Goal: Book appointment/travel/reservation

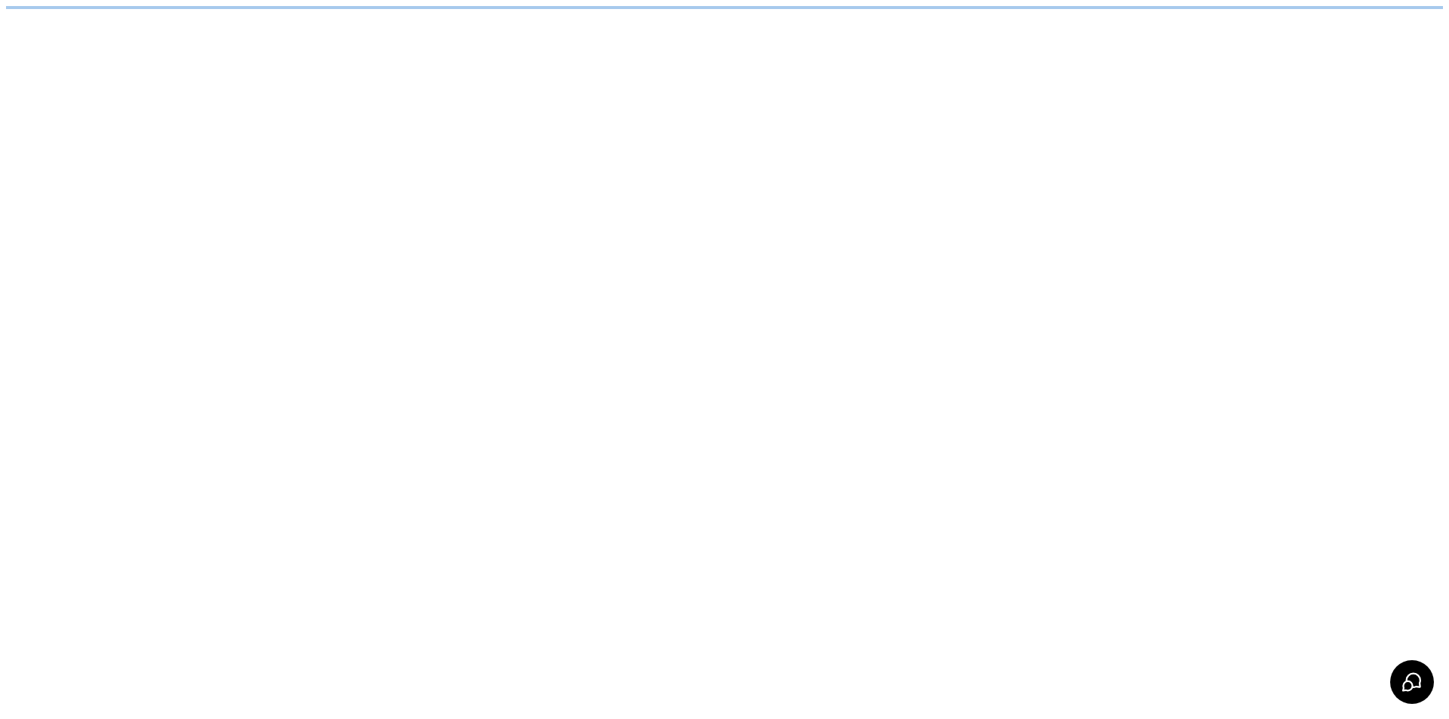
click at [120, 15] on html at bounding box center [724, 7] width 1449 height 15
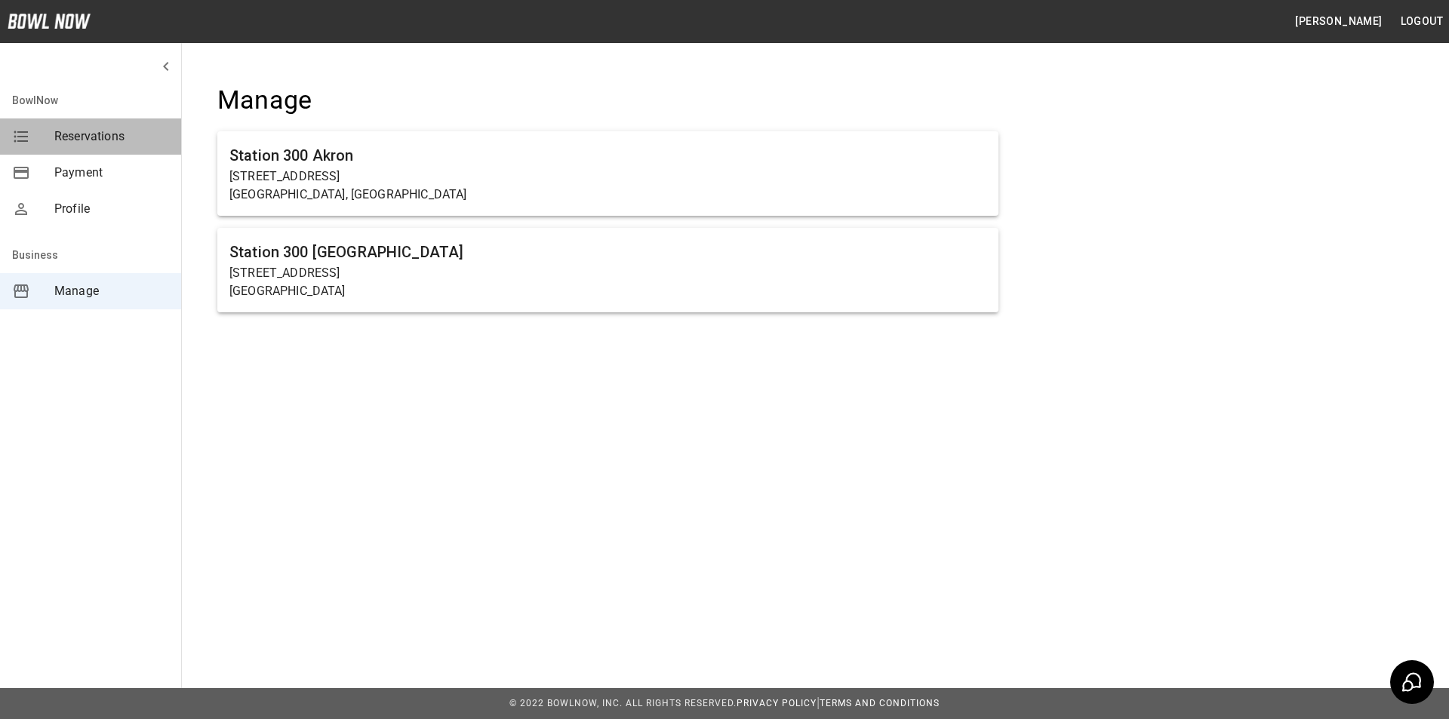
click at [109, 137] on span "Reservations" at bounding box center [111, 137] width 115 height 18
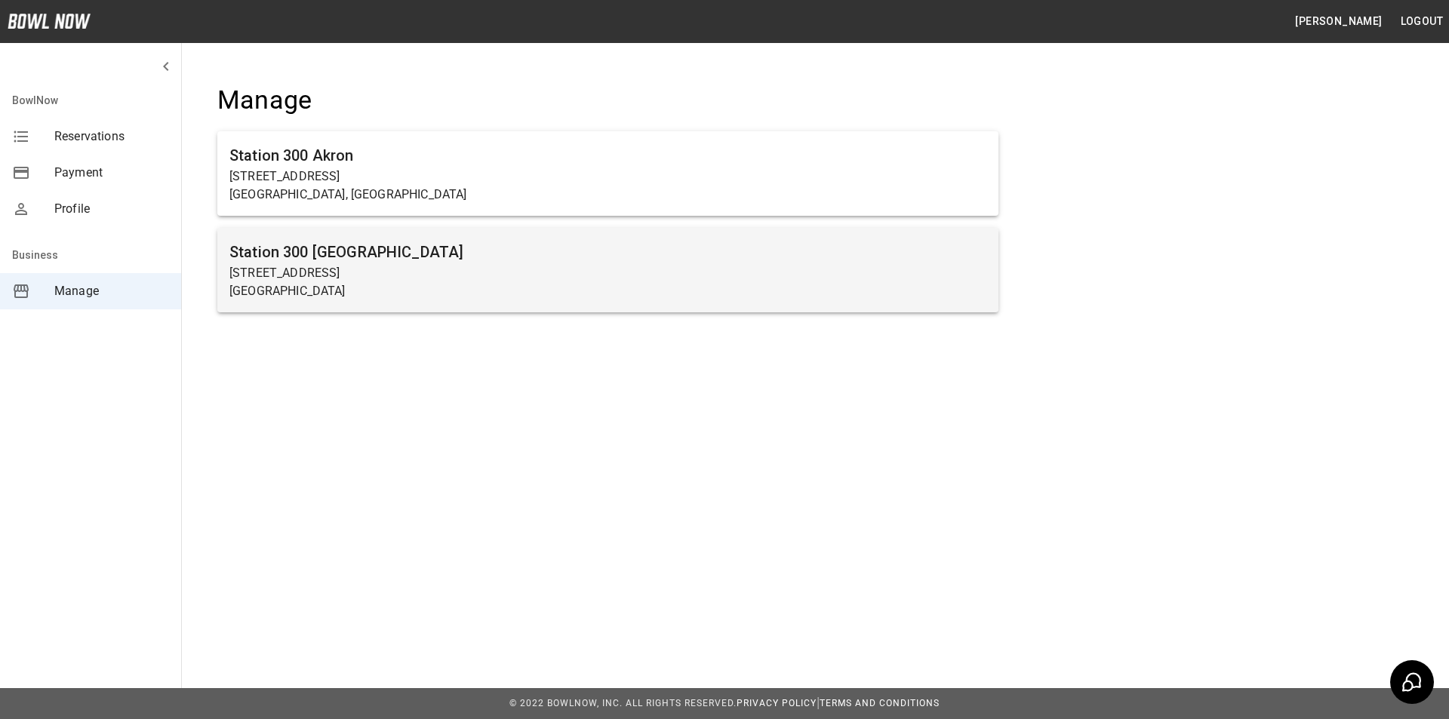
click at [312, 281] on p "[STREET_ADDRESS]" at bounding box center [607, 273] width 757 height 18
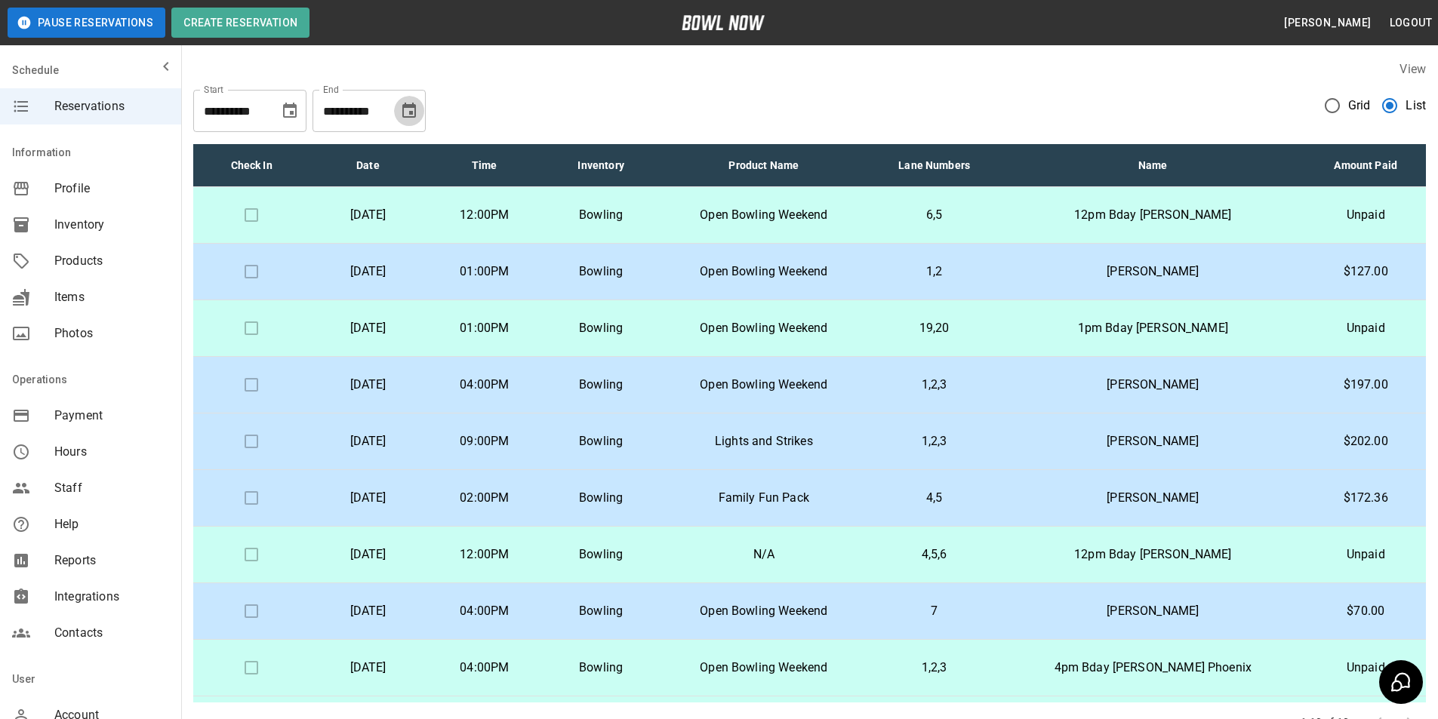
click at [414, 120] on button "Choose date, selected date is Oct 4, 2025" at bounding box center [409, 111] width 30 height 30
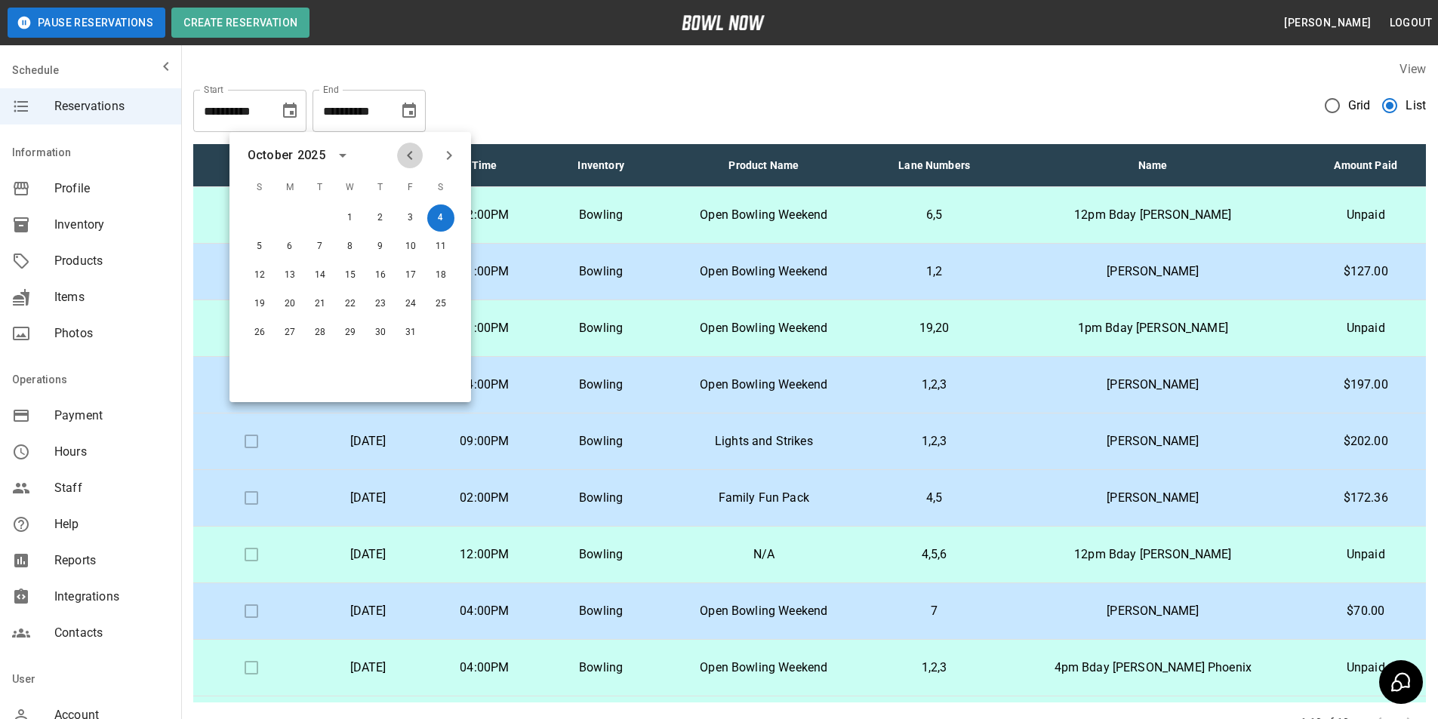
click at [409, 165] on button "Previous month" at bounding box center [410, 156] width 26 height 26
click at [445, 217] on button "6" at bounding box center [440, 218] width 27 height 27
type input "**********"
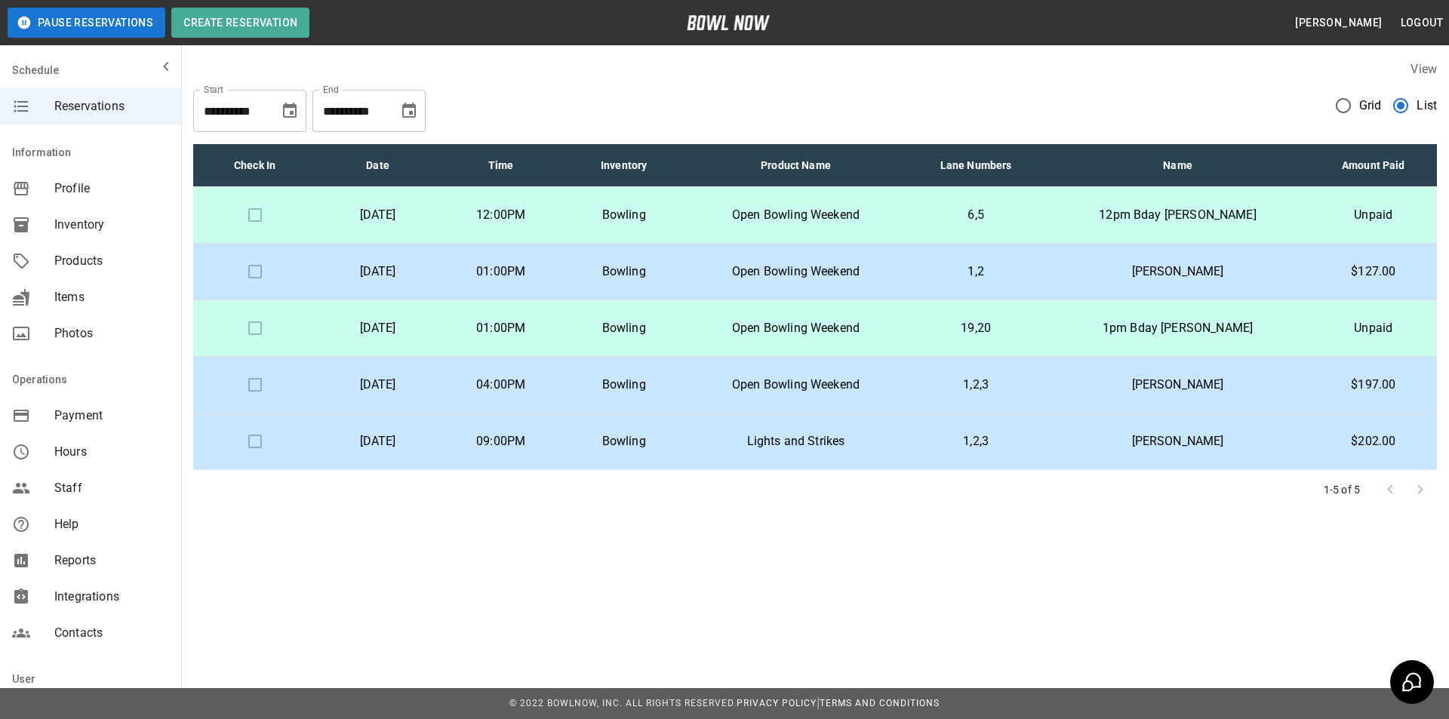
click at [300, 115] on button "Choose date, selected date is Sep 4, 2025" at bounding box center [290, 111] width 30 height 30
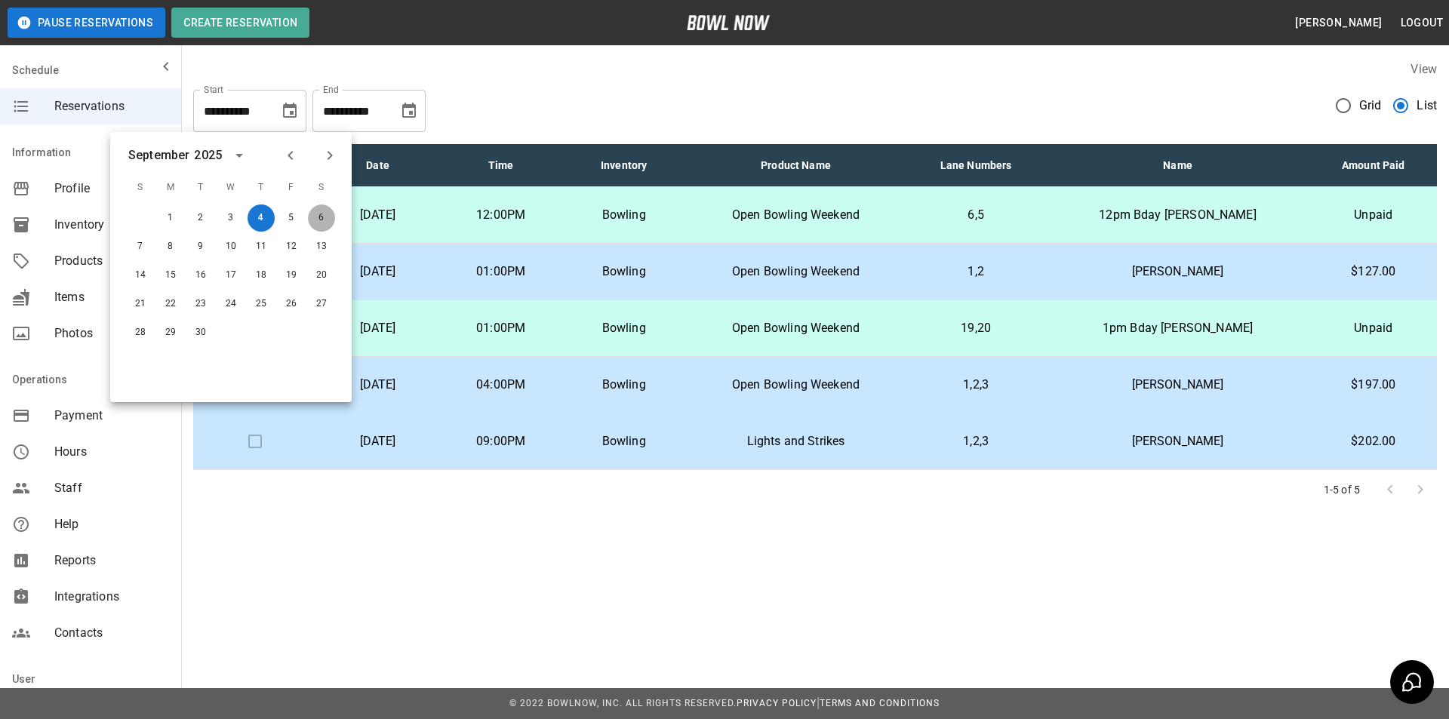
click at [316, 221] on button "6" at bounding box center [321, 218] width 27 height 27
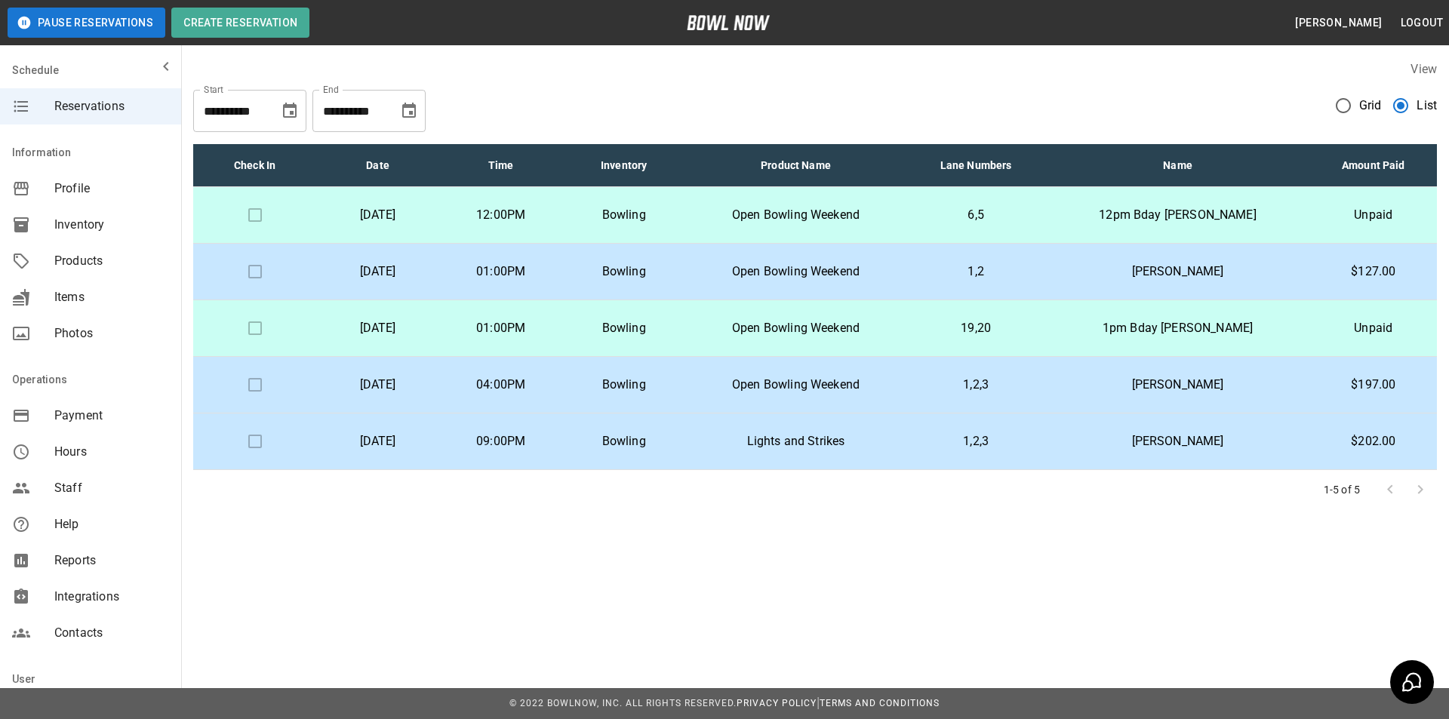
click at [750, 203] on td "Open Bowling Weekend" at bounding box center [795, 215] width 221 height 57
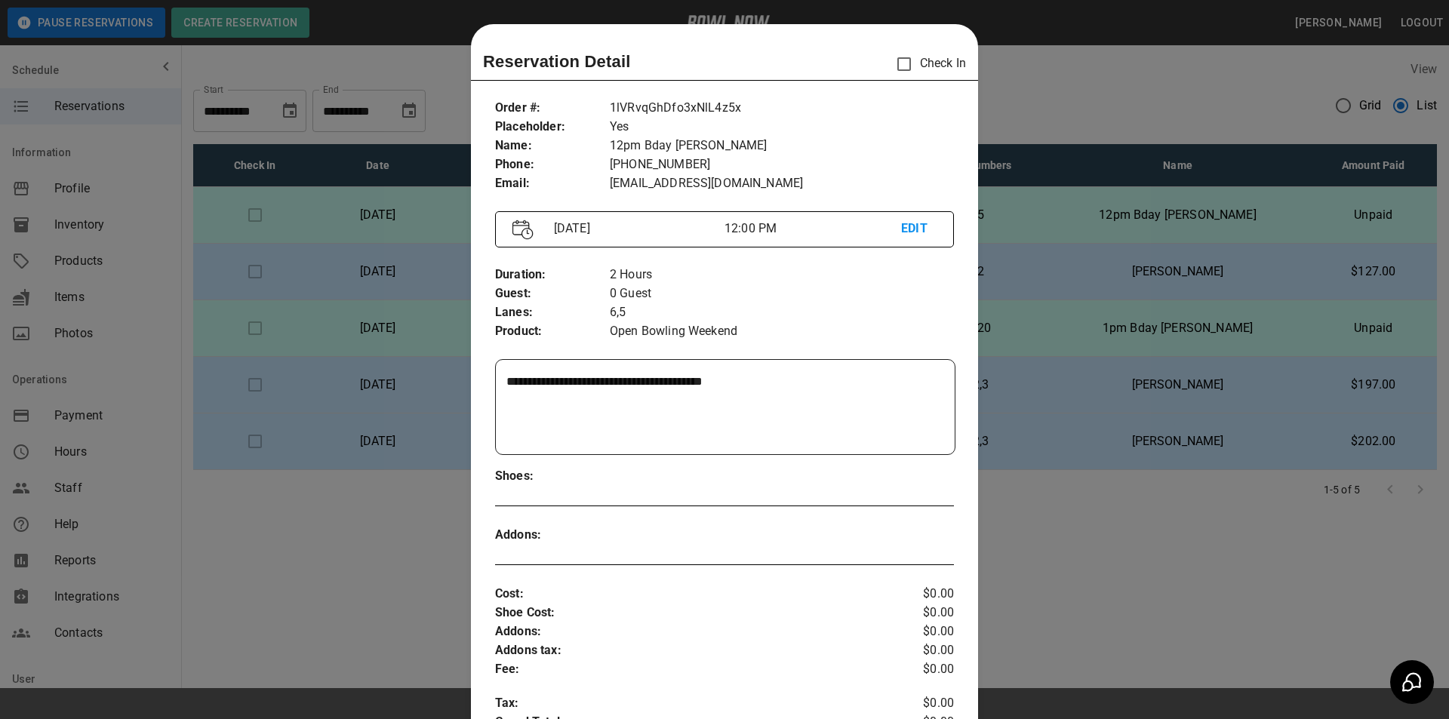
scroll to position [24, 0]
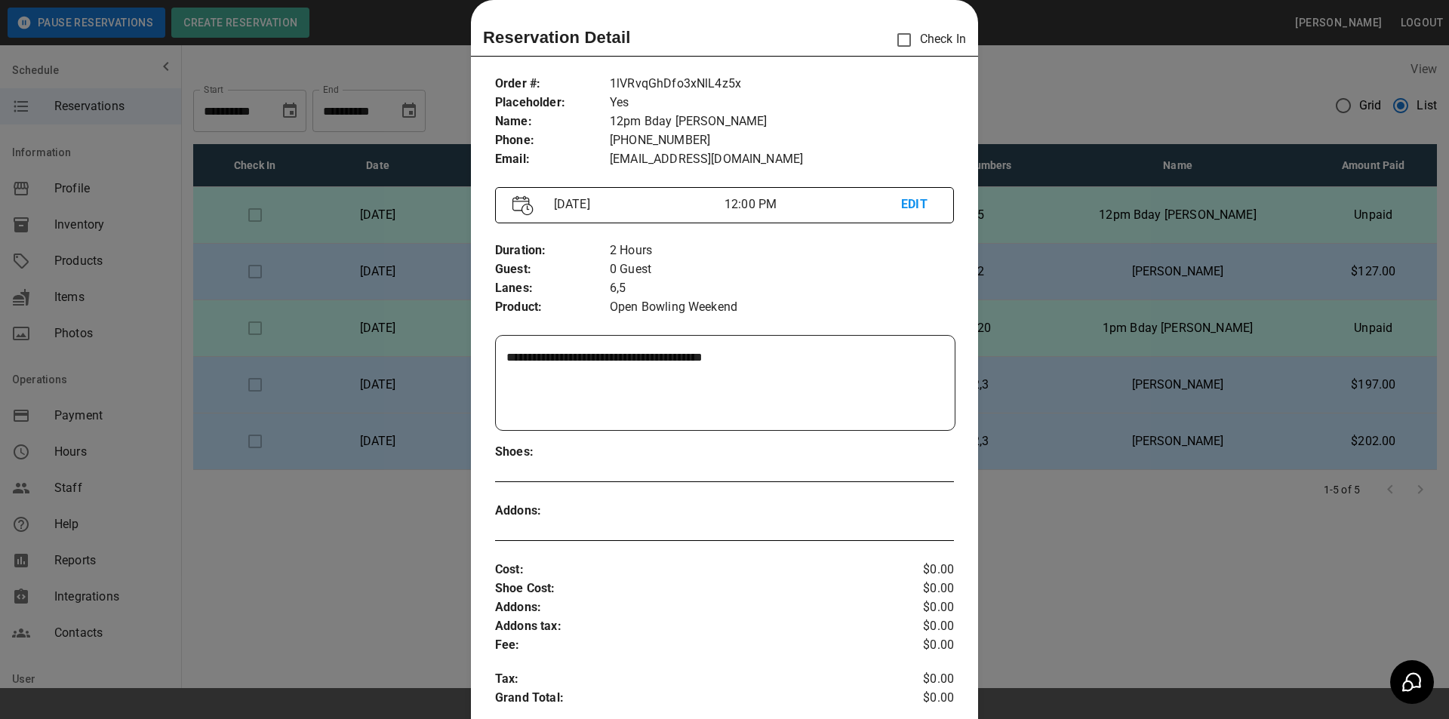
click at [1138, 318] on div at bounding box center [724, 359] width 1449 height 719
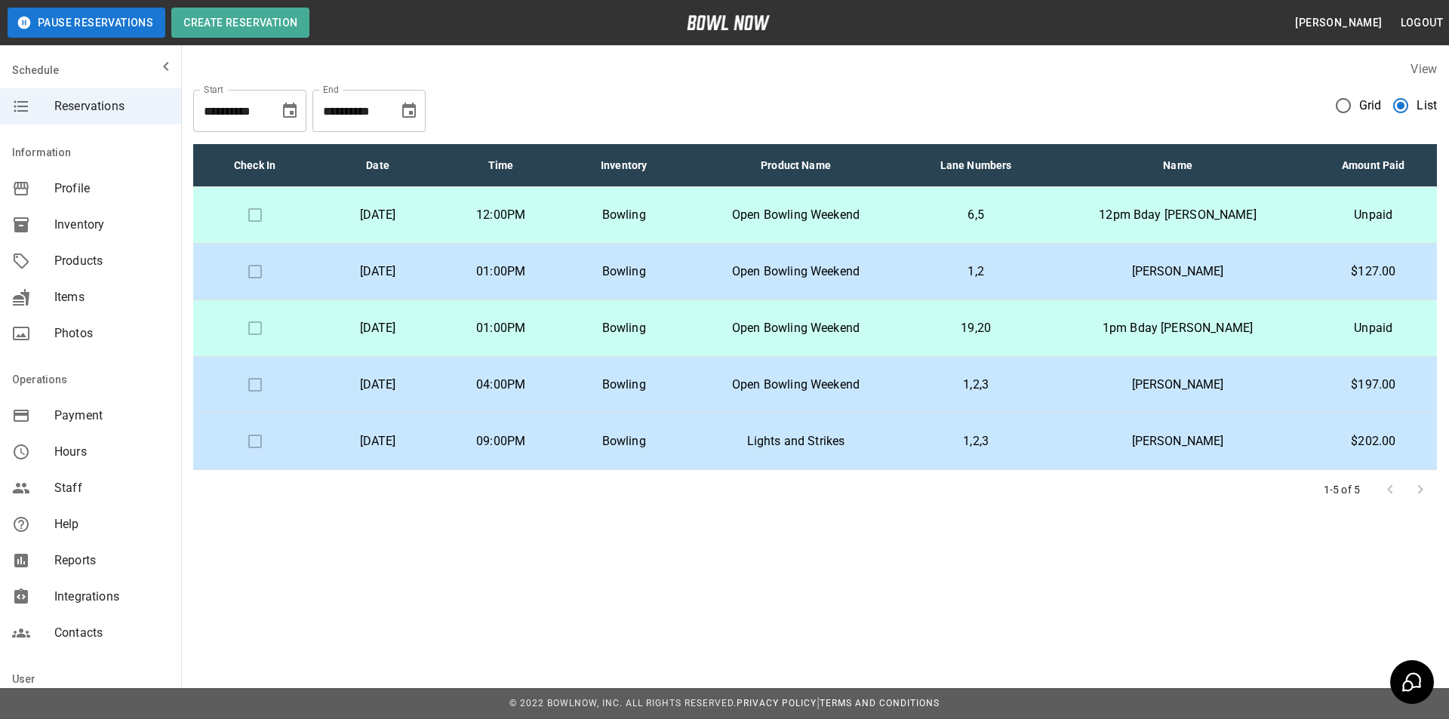
click at [1108, 260] on td "Meghan Cappon" at bounding box center [1178, 272] width 264 height 57
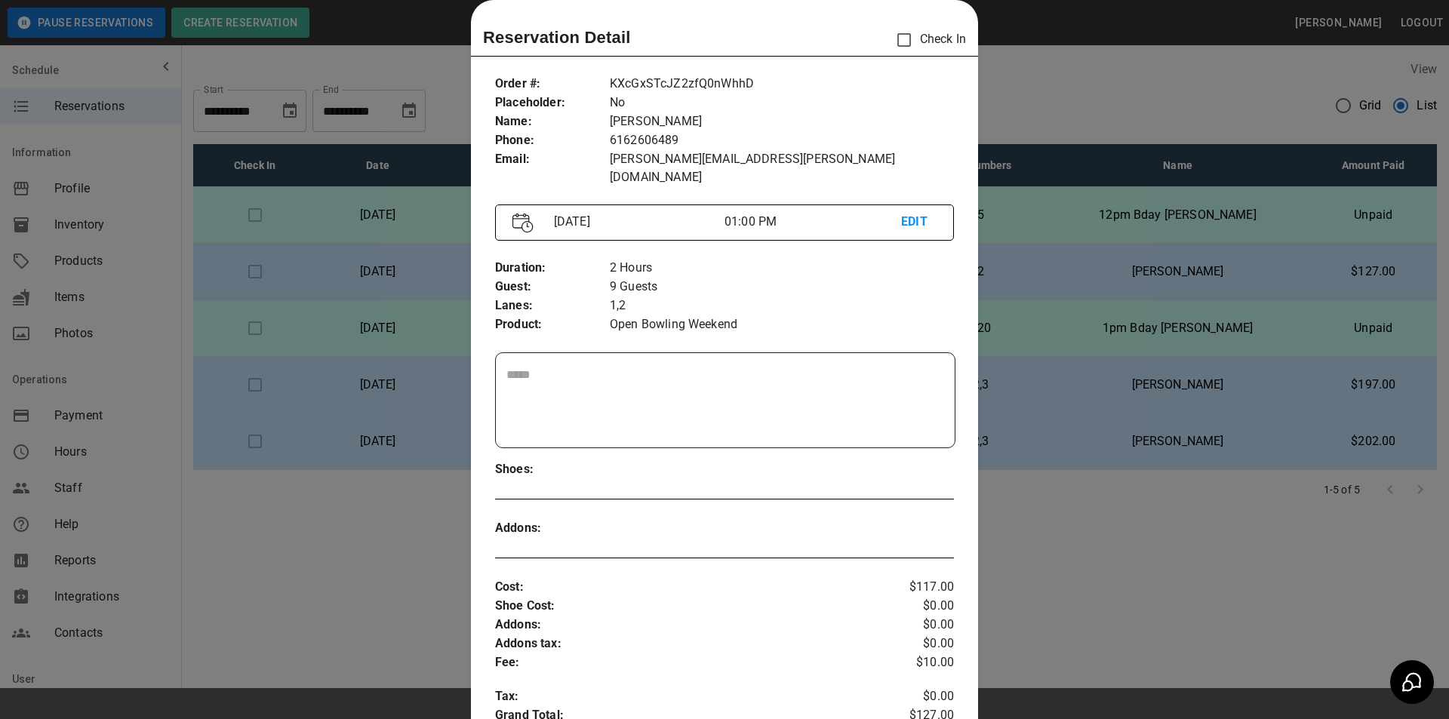
drag, startPoint x: 1137, startPoint y: 225, endPoint x: 1146, endPoint y: 229, distance: 10.1
click at [1138, 225] on div at bounding box center [724, 359] width 1449 height 719
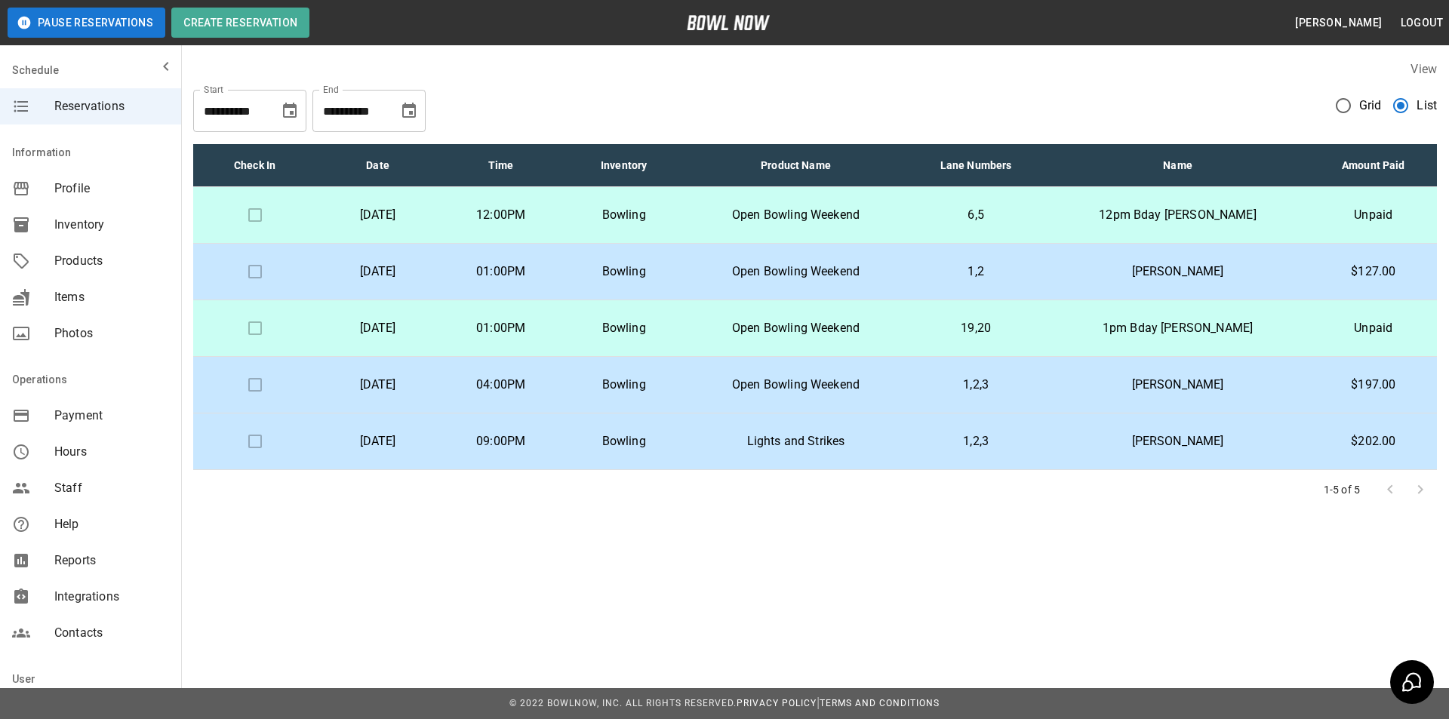
click at [1127, 359] on td "jennifer dykstra" at bounding box center [1178, 385] width 264 height 57
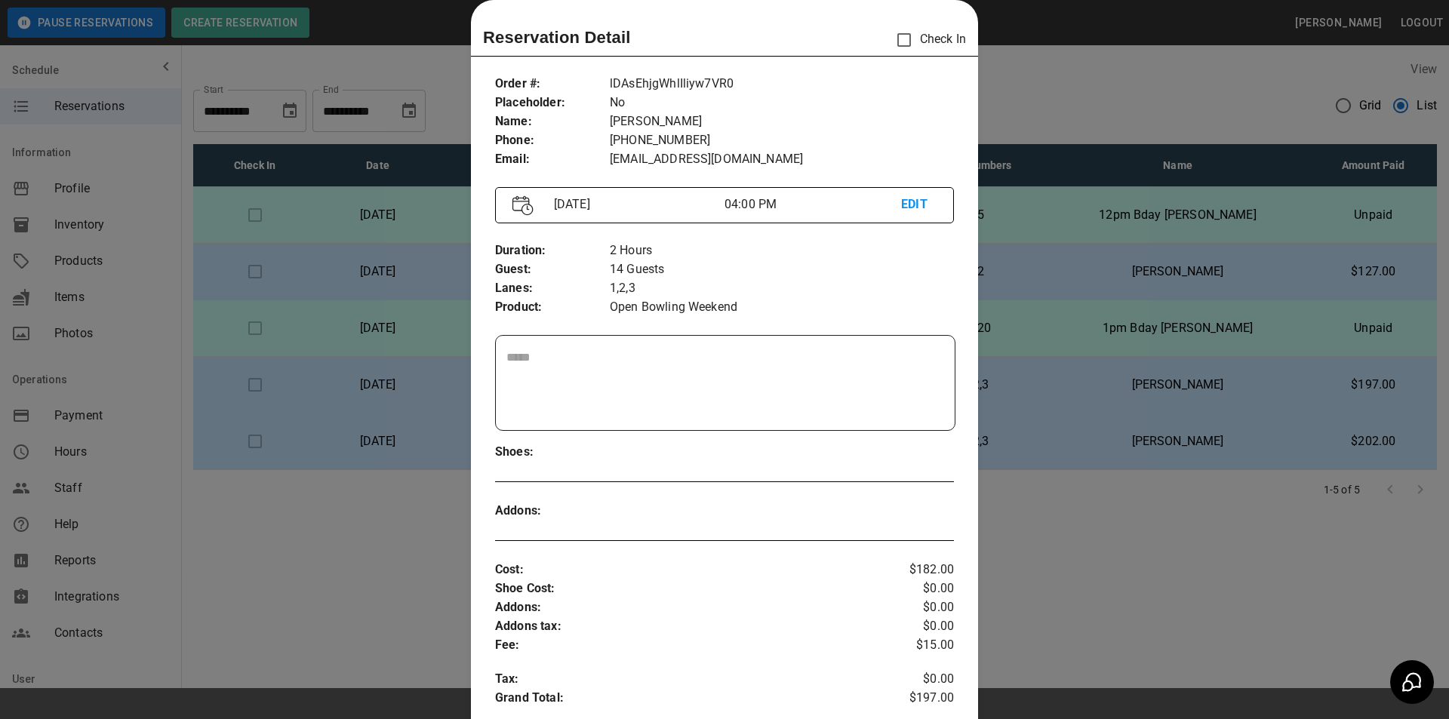
drag, startPoint x: 1027, startPoint y: 322, endPoint x: 1063, endPoint y: 385, distance: 73.0
click at [1032, 323] on div at bounding box center [724, 359] width 1449 height 719
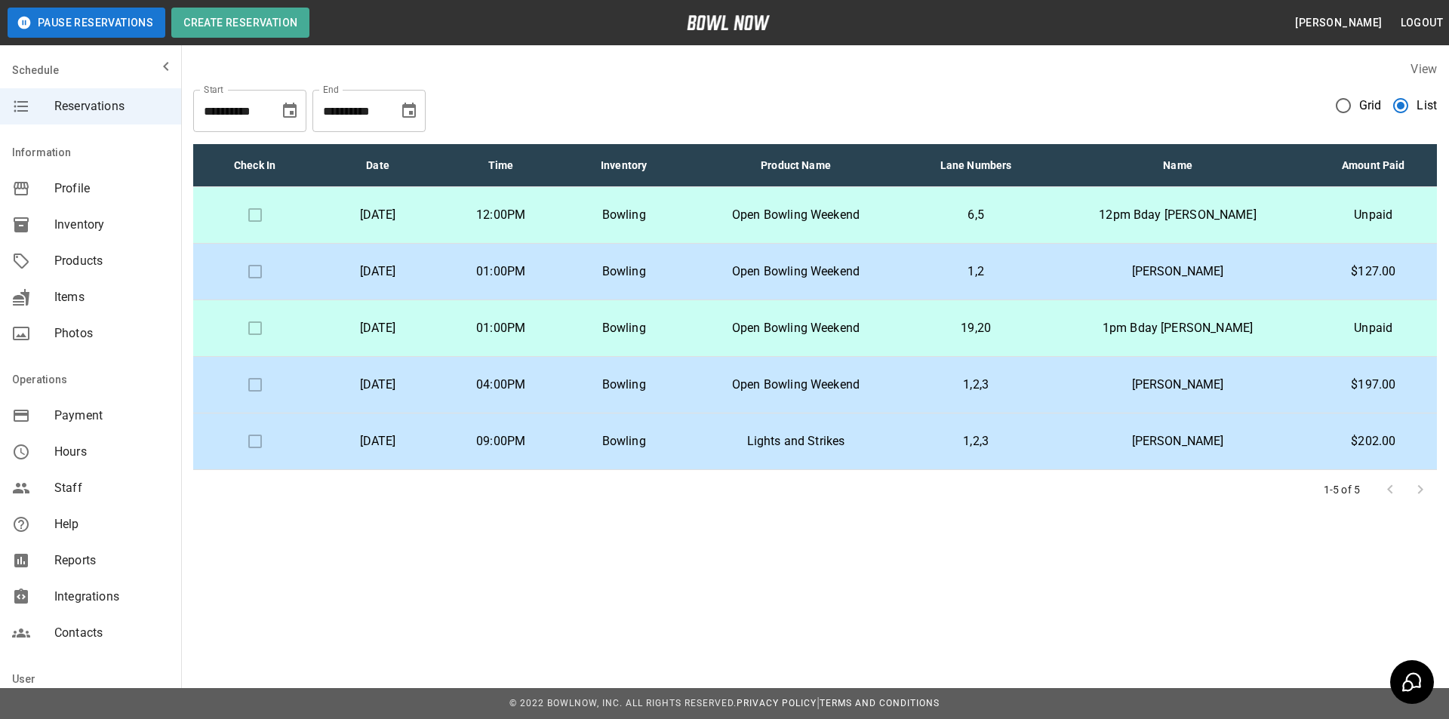
click at [1046, 377] on td "1,2,3" at bounding box center [977, 385] width 140 height 57
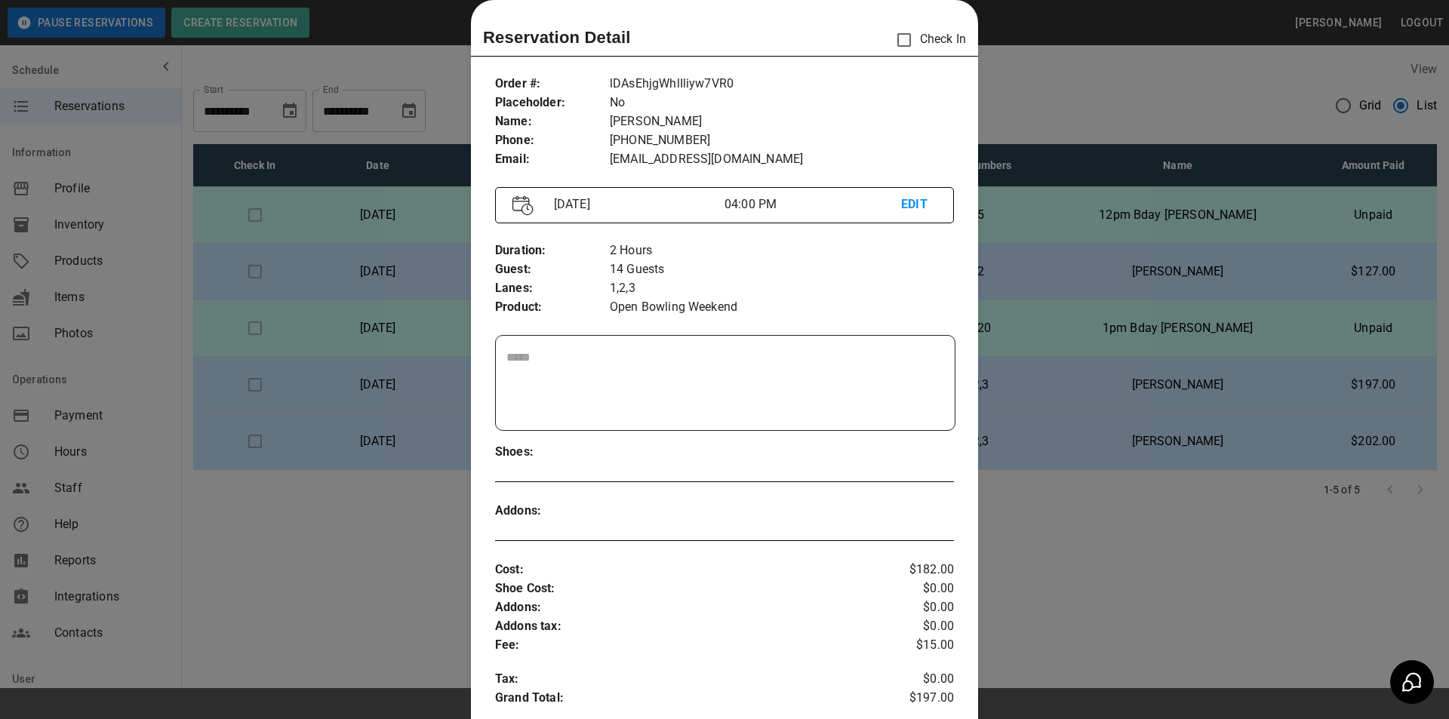
click at [1064, 377] on div at bounding box center [724, 359] width 1449 height 719
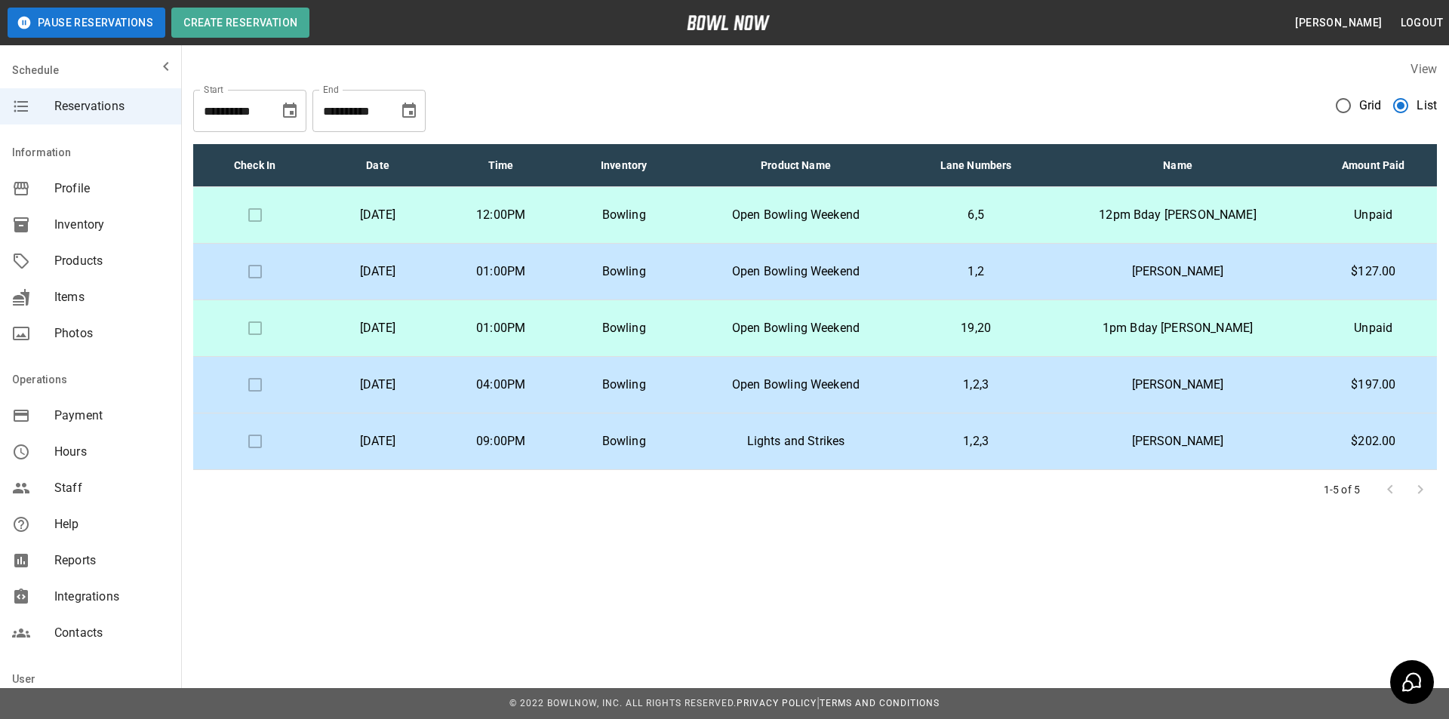
click at [1079, 339] on td "1pm Bday Gisela Garcia" at bounding box center [1178, 328] width 264 height 57
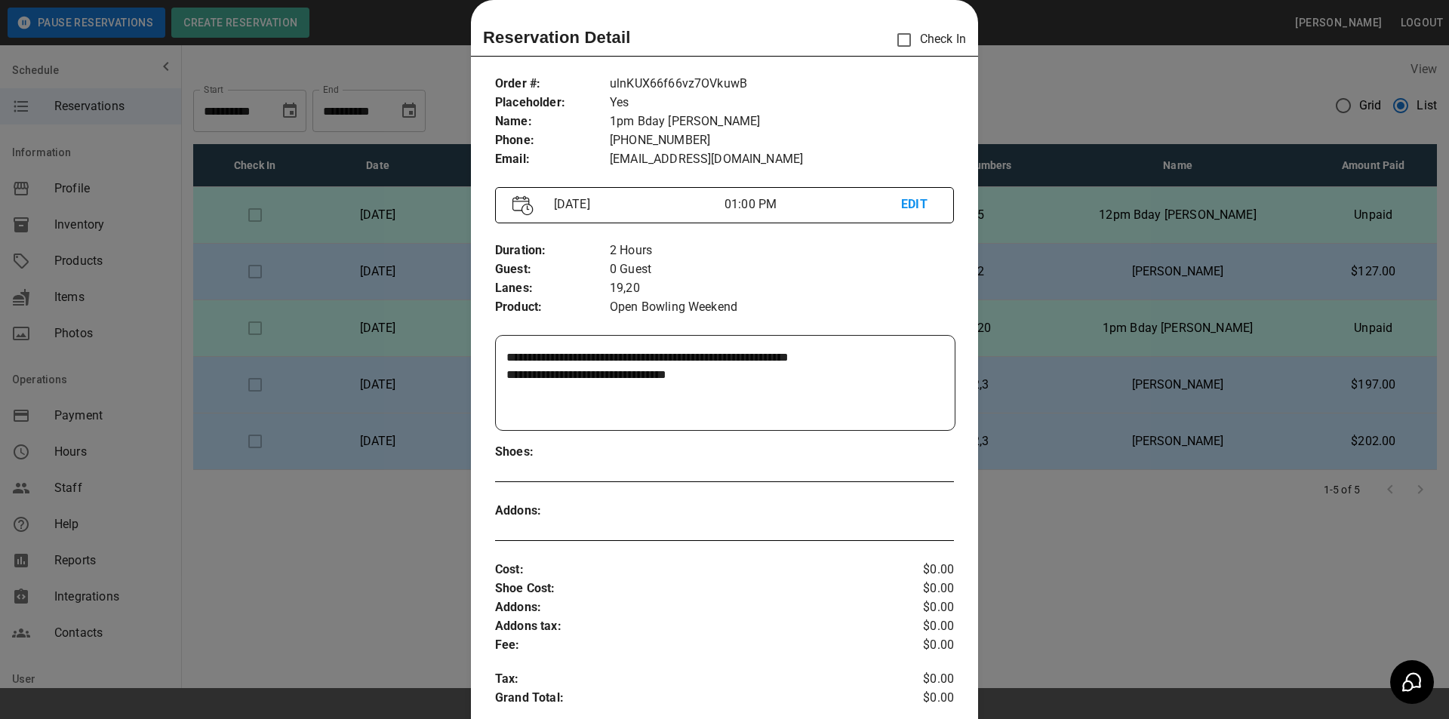
click at [1070, 345] on div at bounding box center [724, 359] width 1449 height 719
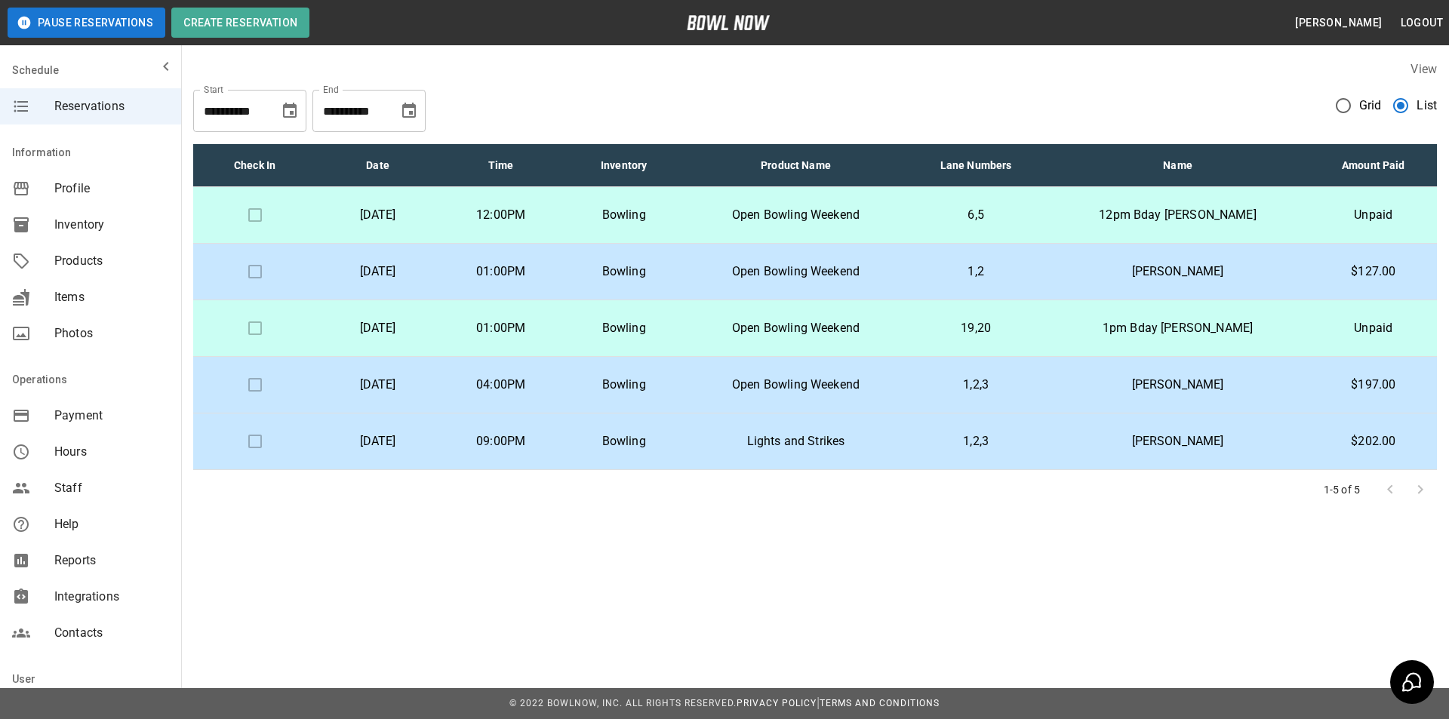
click at [1046, 455] on td "1,2,3" at bounding box center [977, 442] width 140 height 57
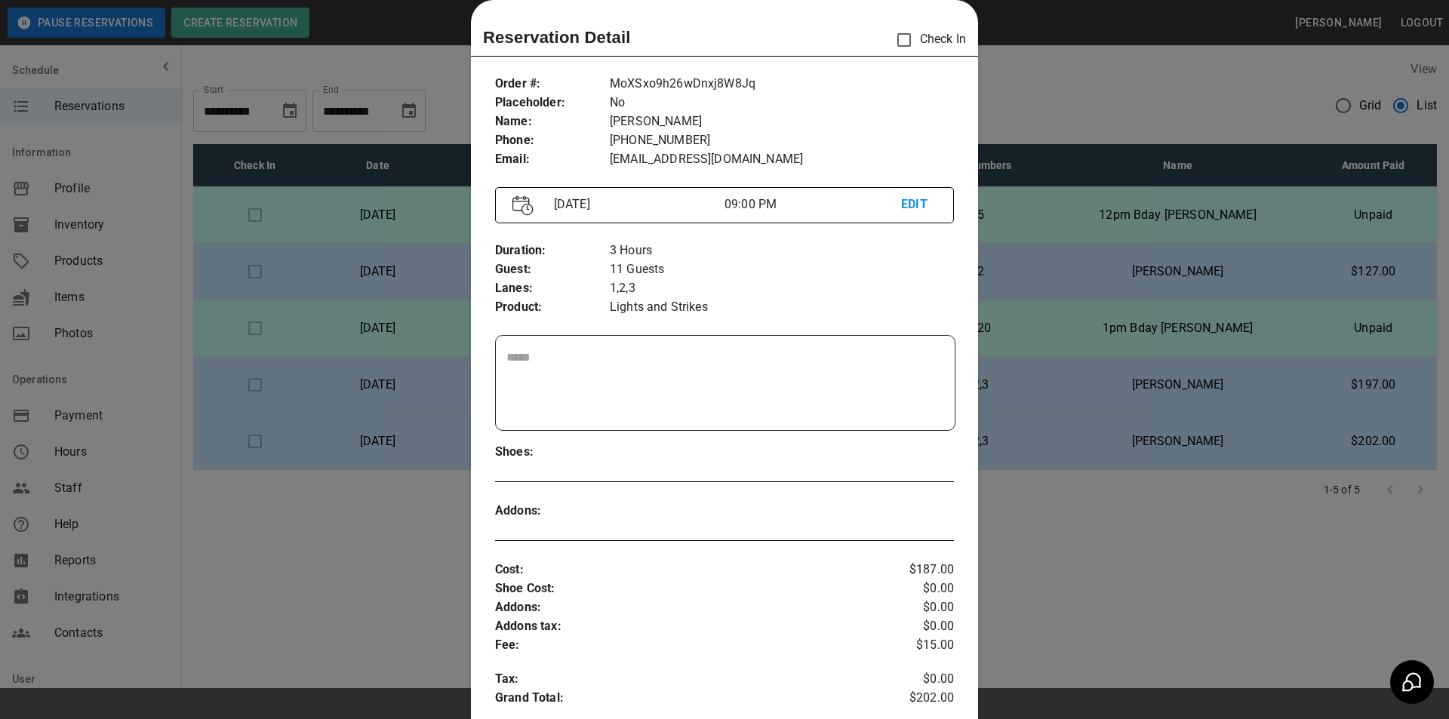
click at [1058, 455] on div at bounding box center [724, 359] width 1449 height 719
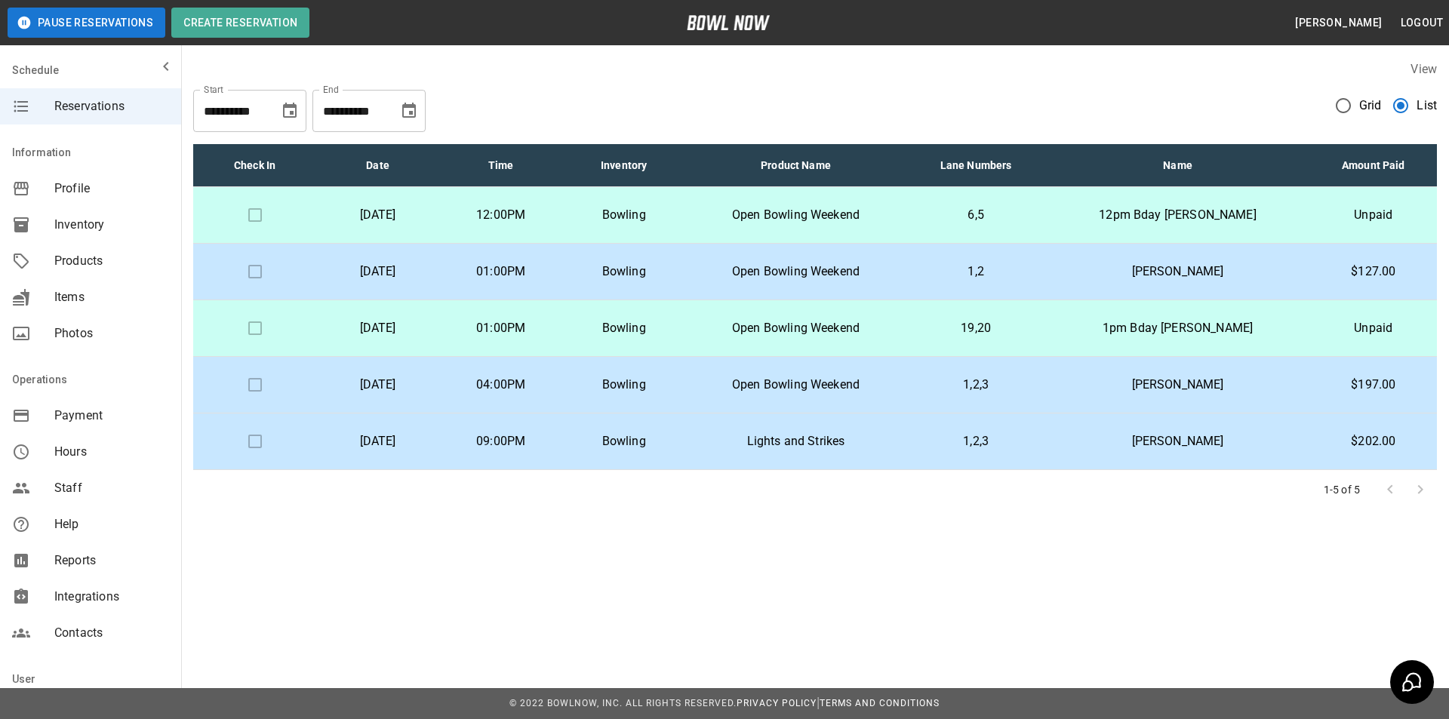
click at [292, 114] on icon "Choose date, selected date is Sep 6, 2025" at bounding box center [290, 110] width 14 height 15
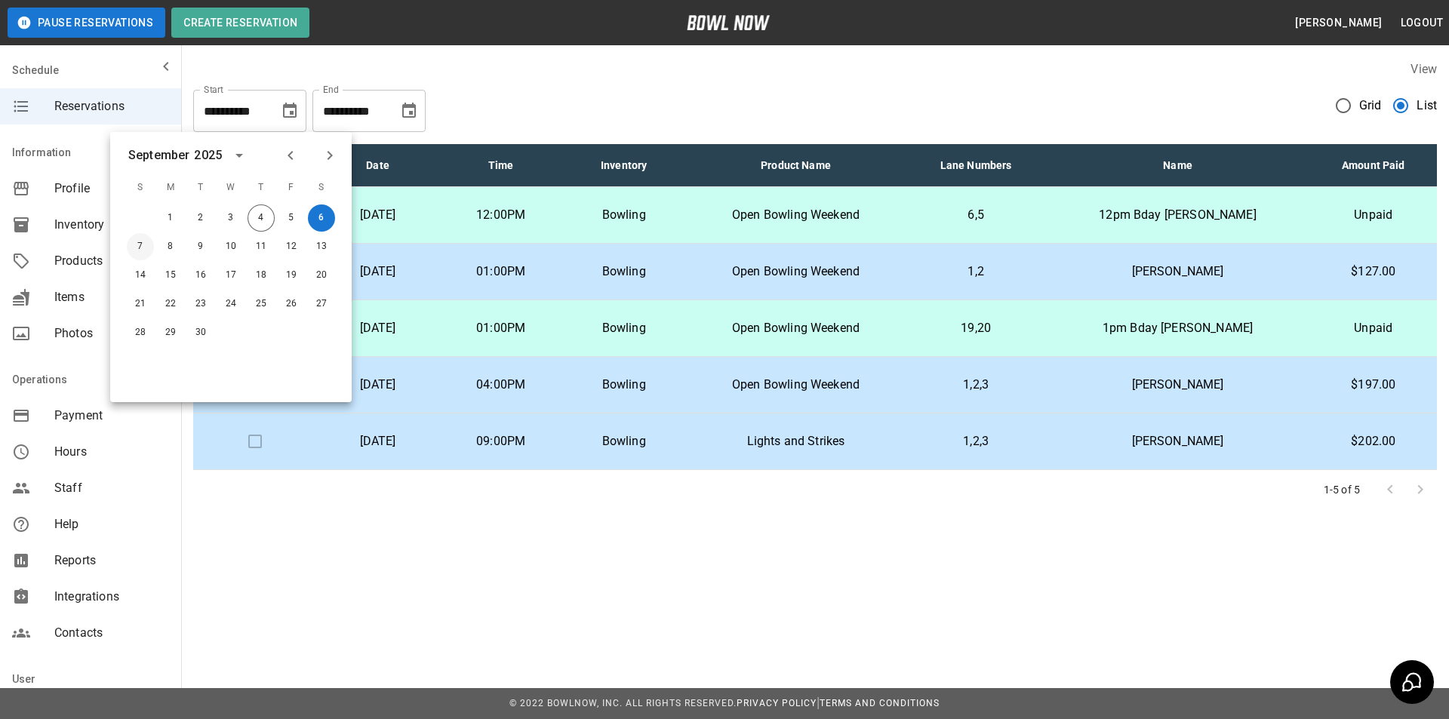
click at [136, 239] on button "7" at bounding box center [140, 246] width 27 height 27
type input "**********"
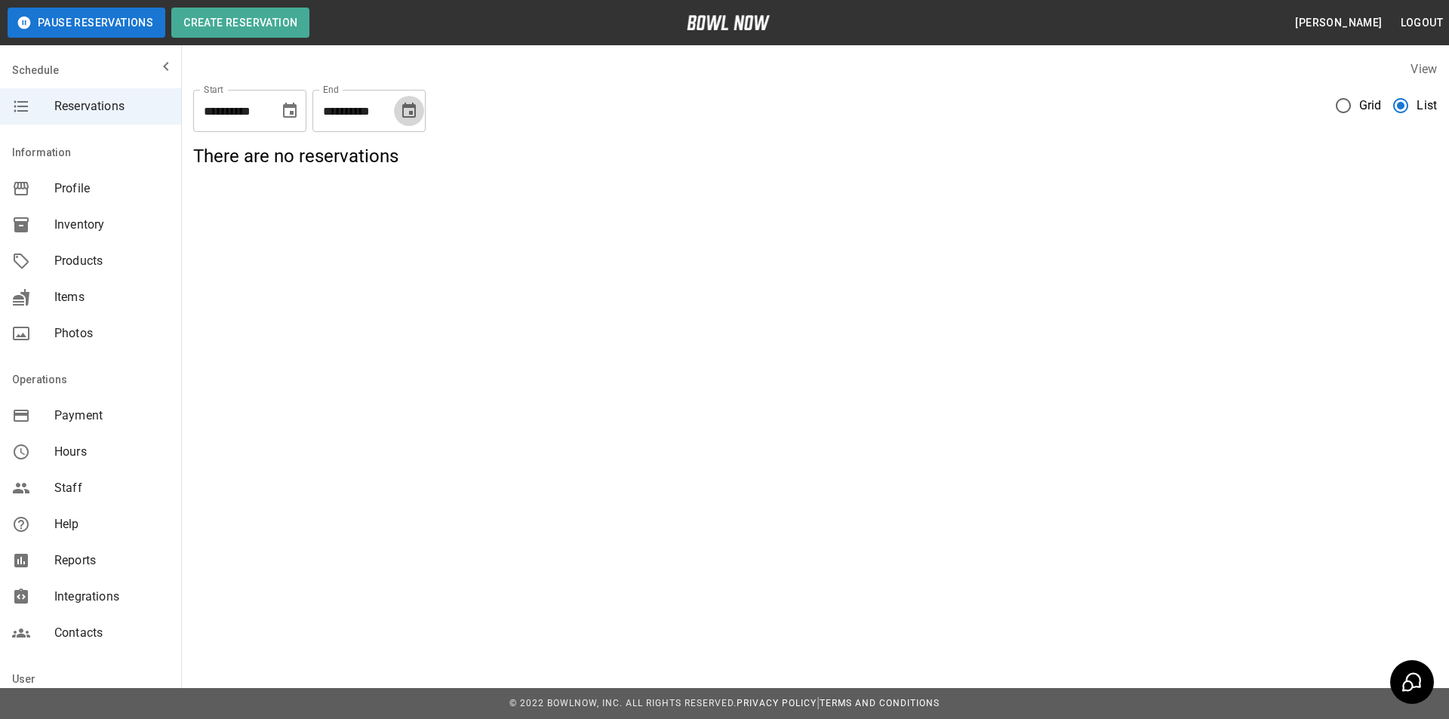
click at [404, 111] on icon "Choose date, selected date is Sep 6, 2025" at bounding box center [409, 110] width 14 height 15
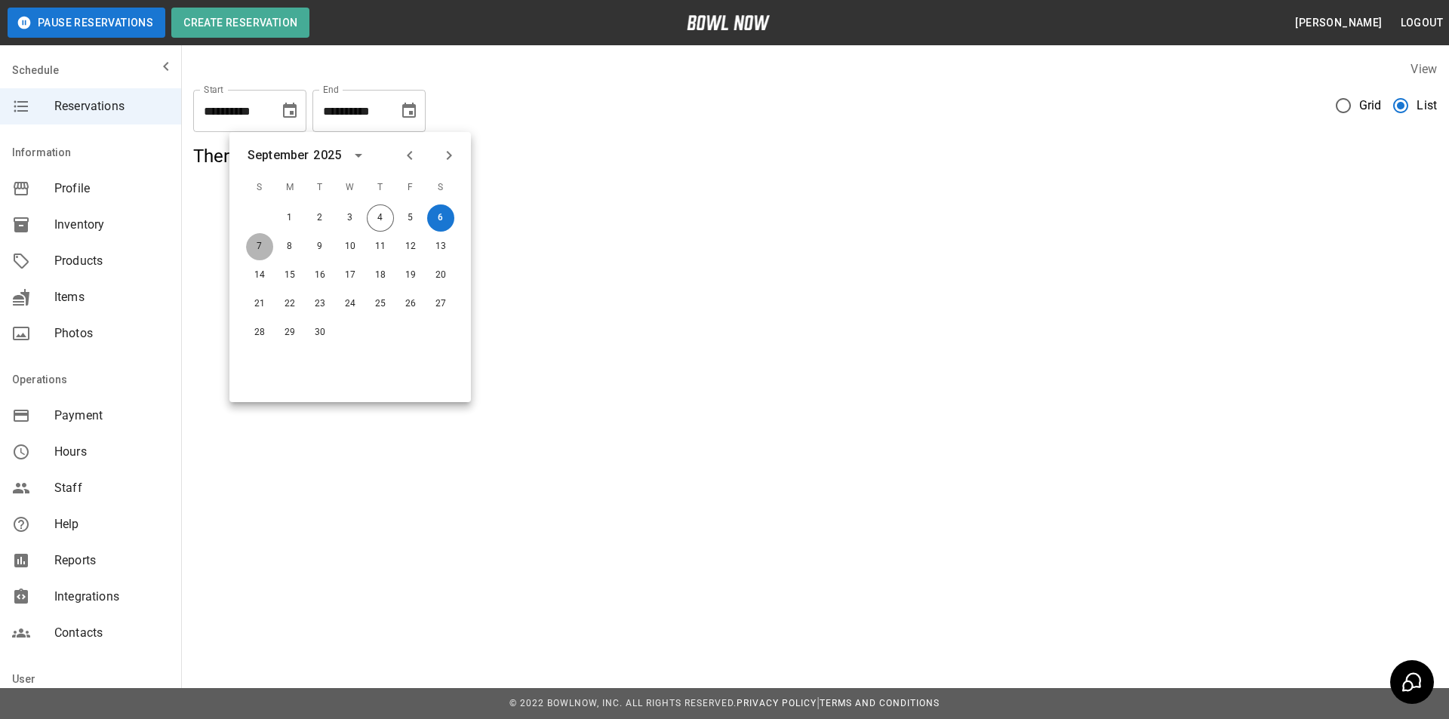
click at [255, 247] on button "7" at bounding box center [259, 246] width 27 height 27
type input "**********"
